Goal: Task Accomplishment & Management: Use online tool/utility

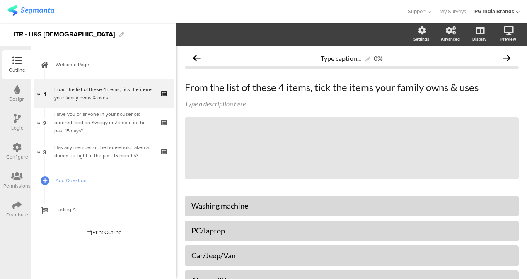
click at [41, 12] on img at bounding box center [30, 10] width 47 height 10
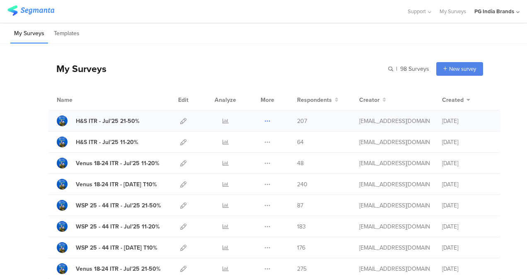
click at [264, 120] on icon at bounding box center [267, 121] width 6 height 6
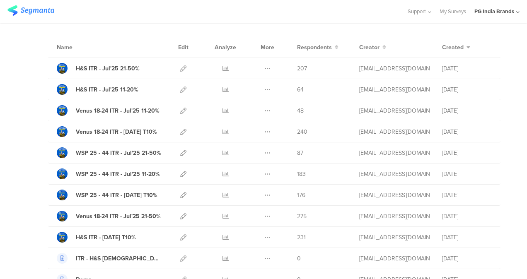
scroll to position [56, 0]
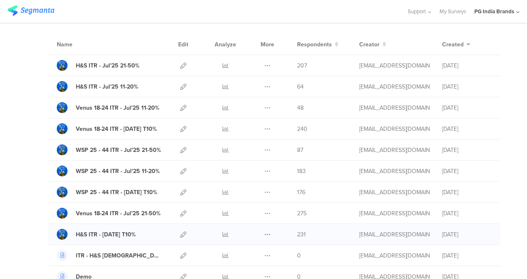
click at [264, 232] on icon at bounding box center [267, 235] width 6 height 6
click at [253, 251] on button "Duplicate" at bounding box center [251, 255] width 46 height 15
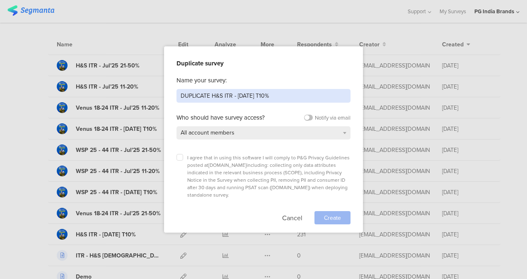
click at [233, 95] on input "DUPLICATE H&S ITR - Jul'25 T10%" at bounding box center [263, 96] width 174 height 14
drag, startPoint x: 252, startPoint y: 95, endPoint x: 174, endPoint y: 92, distance: 77.9
click at [174, 92] on div "Duplicate survey Name your survey: DUPLICATE H&S ITR - Jul'25 T10% Who should h…" at bounding box center [263, 139] width 199 height 186
type input "Oral-B Vserv T10%"
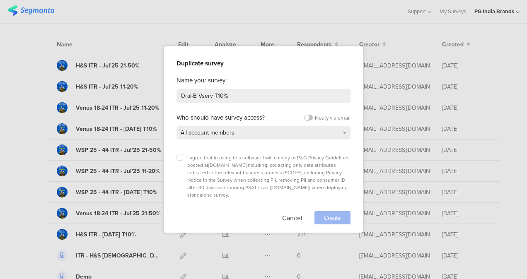
click at [184, 159] on div "I agree that in using this software I will comply to P&G Privacy Guidelines pos…" at bounding box center [263, 176] width 174 height 45
click at [180, 158] on icon at bounding box center [179, 157] width 3 height 3
click at [0, 0] on input "checkbox" at bounding box center [0, 0] width 0 height 0
click at [332, 132] on div "All account members" at bounding box center [263, 132] width 174 height 13
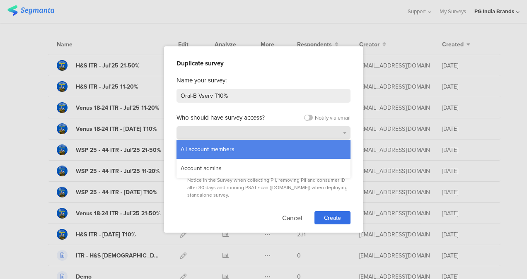
click at [331, 134] on div "All account members" at bounding box center [263, 132] width 174 height 13
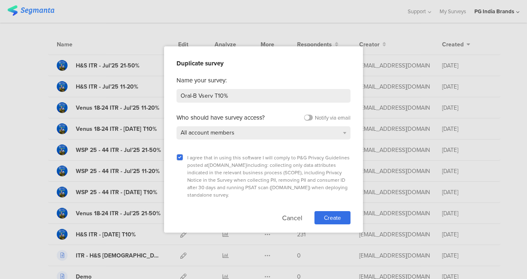
click at [308, 119] on label at bounding box center [308, 118] width 9 height 6
click at [0, 0] on input "checkbox" at bounding box center [0, 0] width 0 height 0
click at [331, 214] on span "Create" at bounding box center [332, 218] width 17 height 9
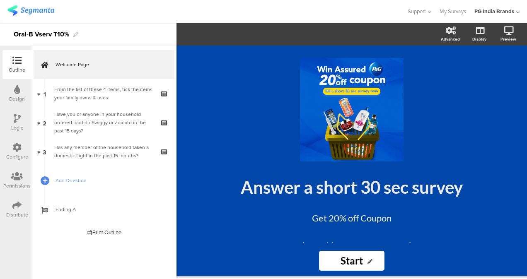
click at [51, 10] on img at bounding box center [30, 10] width 47 height 10
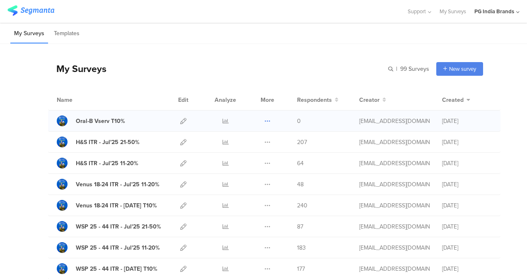
click at [264, 119] on icon at bounding box center [267, 121] width 6 height 6
click at [256, 142] on button "Duplicate" at bounding box center [251, 142] width 46 height 15
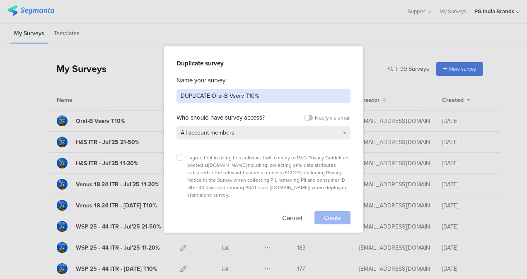
click at [227, 96] on input "DUPLICATE Oral-B Vserv T10%" at bounding box center [263, 96] width 174 height 14
type input "WSP Ultra Vserv T10%"
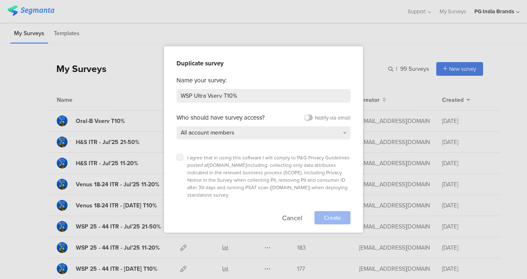
click at [178, 158] on icon at bounding box center [179, 157] width 3 height 3
click at [0, 0] on input "checkbox" at bounding box center [0, 0] width 0 height 0
click at [339, 131] on div "All account members" at bounding box center [263, 132] width 174 height 13
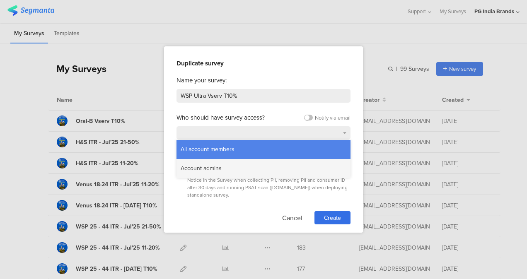
click at [299, 167] on div "Account admins" at bounding box center [263, 168] width 174 height 19
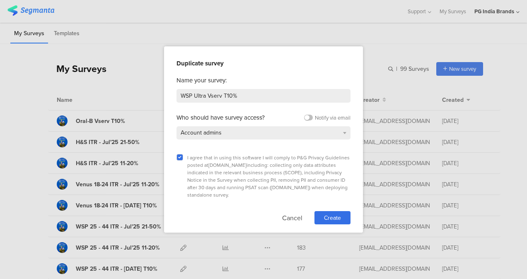
click at [327, 77] on div "Name your survey:" at bounding box center [263, 80] width 174 height 9
click at [307, 118] on label at bounding box center [308, 118] width 9 height 6
click at [0, 0] on input "checkbox" at bounding box center [0, 0] width 0 height 0
click at [340, 132] on div "Account admins" at bounding box center [263, 132] width 174 height 13
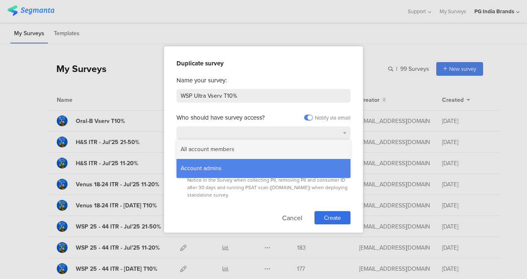
click at [316, 146] on div "All account members" at bounding box center [263, 149] width 174 height 19
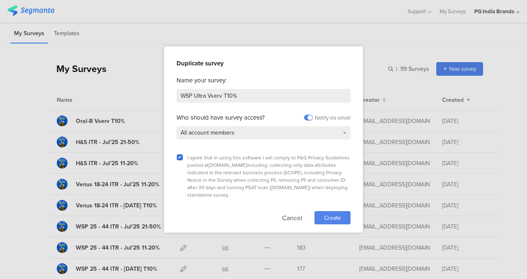
click at [335, 214] on span "Create" at bounding box center [332, 218] width 17 height 9
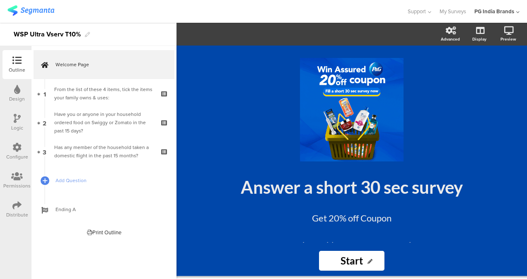
click at [43, 14] on img at bounding box center [30, 10] width 47 height 10
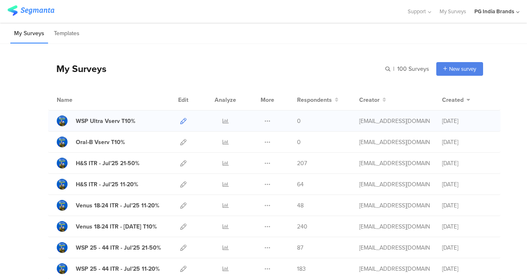
click at [180, 120] on icon at bounding box center [183, 121] width 6 height 6
click at [264, 119] on icon at bounding box center [267, 121] width 6 height 6
click at [255, 142] on button "Duplicate" at bounding box center [251, 142] width 46 height 15
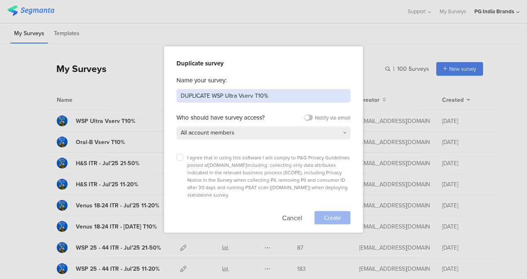
click at [210, 96] on input "DUPLICATE WSP Ultra Vserv T10%" at bounding box center [263, 96] width 174 height 14
click at [194, 97] on input "Ultra Vserv T10%" at bounding box center [263, 96] width 174 height 14
type input "WSP Pants Vserv T10%"
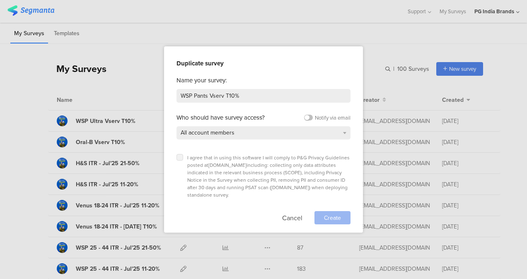
click at [179, 157] on icon at bounding box center [179, 157] width 3 height 3
click at [0, 0] on input "checkbox" at bounding box center [0, 0] width 0 height 0
click at [340, 214] on span "Create" at bounding box center [332, 218] width 17 height 9
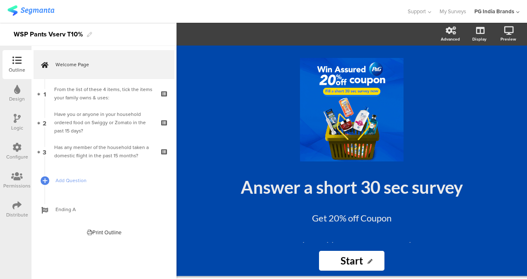
click at [51, 12] on img at bounding box center [30, 10] width 47 height 10
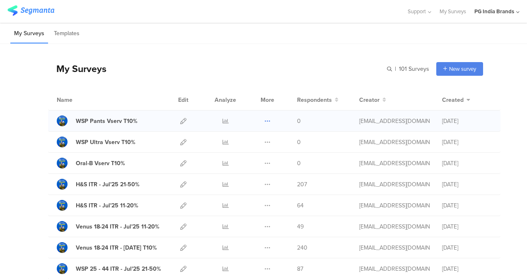
click at [264, 118] on icon at bounding box center [267, 121] width 6 height 6
click at [268, 54] on div "My Surveys | 101 Surveys New survey Start from scratch Choose from templates" at bounding box center [265, 68] width 435 height 33
click at [180, 122] on icon at bounding box center [183, 121] width 6 height 6
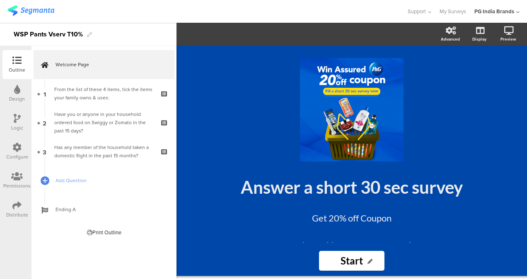
click at [15, 210] on icon at bounding box center [16, 205] width 9 height 9
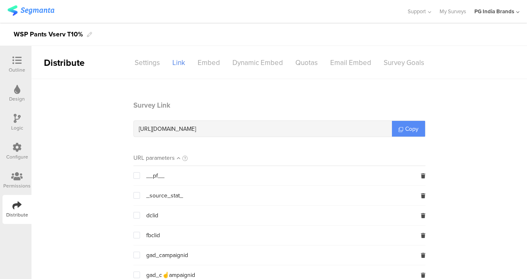
click at [406, 126] on span "Copy" at bounding box center [411, 129] width 13 height 9
click at [410, 125] on span "Copy" at bounding box center [411, 129] width 13 height 9
click at [47, 10] on img at bounding box center [30, 10] width 47 height 10
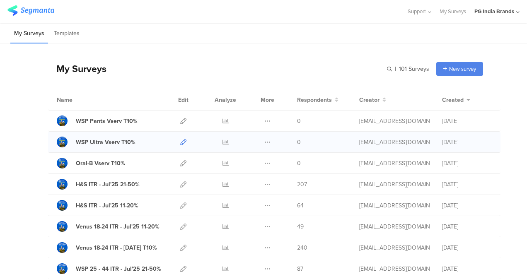
click at [180, 142] on icon at bounding box center [183, 142] width 6 height 6
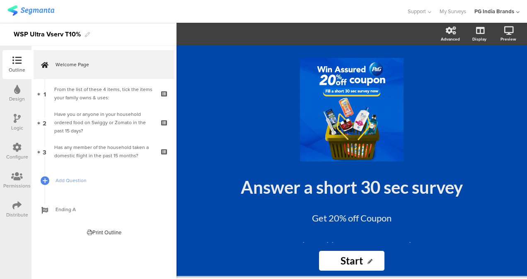
click at [24, 208] on div "Distribute" at bounding box center [16, 209] width 29 height 29
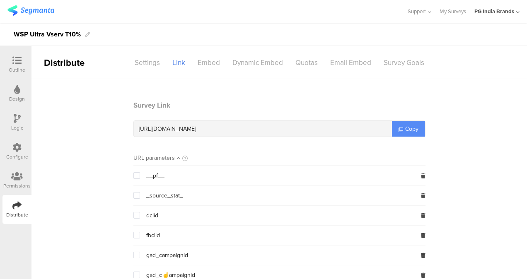
click at [407, 130] on span "Copy" at bounding box center [411, 129] width 13 height 9
click at [42, 11] on img at bounding box center [30, 10] width 47 height 10
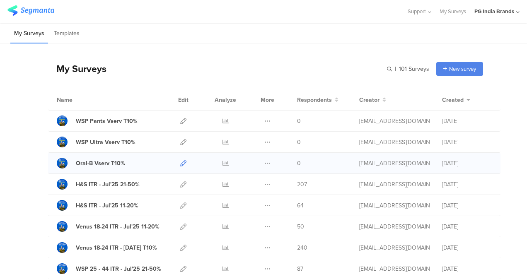
click at [180, 164] on icon at bounding box center [183, 163] width 6 height 6
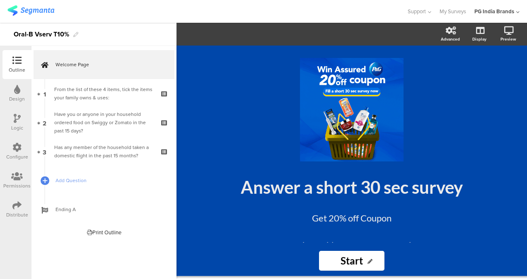
click at [20, 206] on icon at bounding box center [16, 205] width 9 height 9
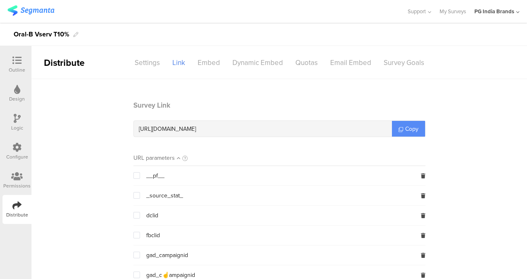
click at [405, 127] on span "Copy" at bounding box center [411, 129] width 13 height 9
